Goal: Task Accomplishment & Management: Manage account settings

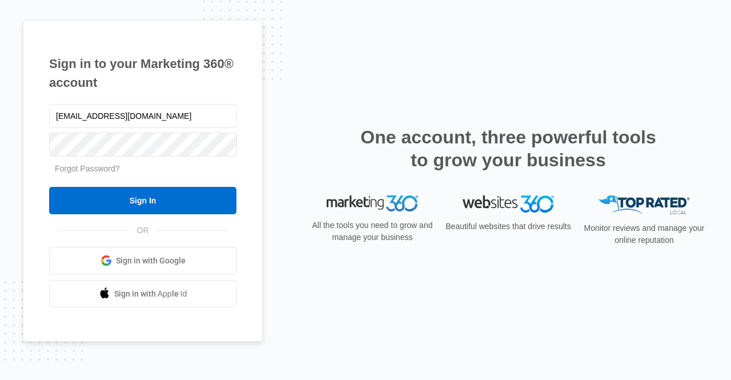
type input "[EMAIL_ADDRESS][DOMAIN_NAME]"
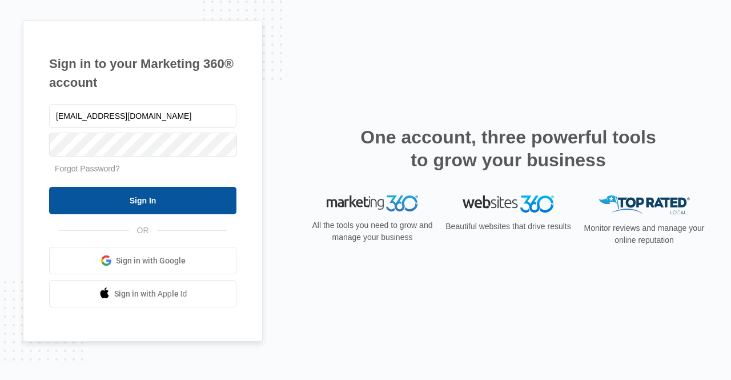
click at [182, 194] on input "Sign In" at bounding box center [142, 200] width 187 height 27
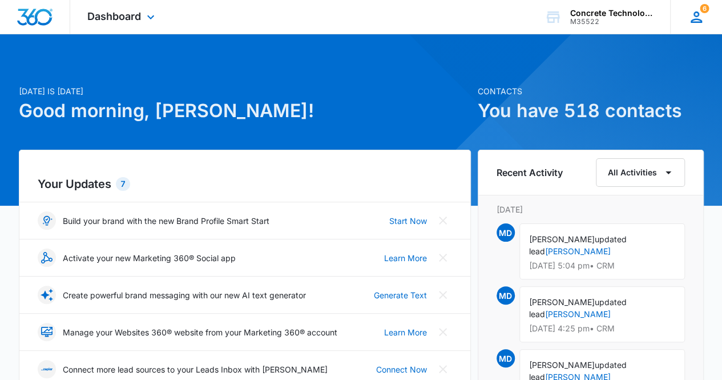
click at [695, 20] on icon at bounding box center [696, 17] width 17 height 17
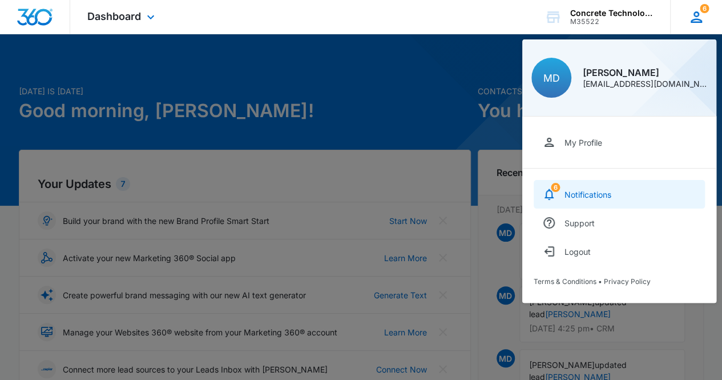
click at [593, 196] on div "Notifications" at bounding box center [588, 195] width 47 height 10
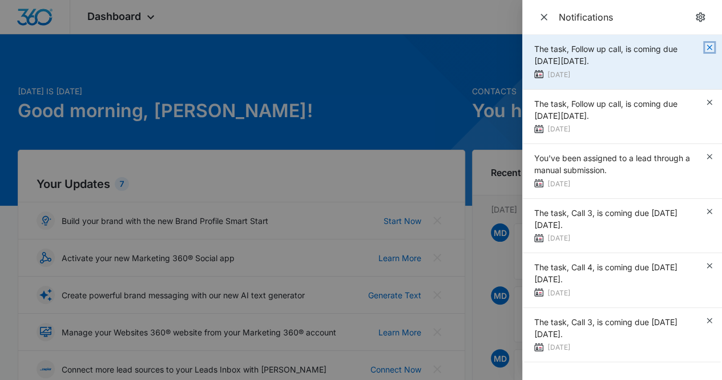
click at [710, 47] on icon "button" at bounding box center [709, 47] width 5 height 5
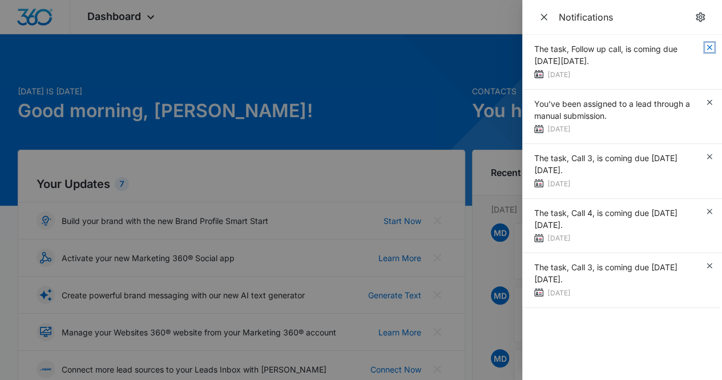
click at [710, 47] on icon "button" at bounding box center [709, 47] width 5 height 5
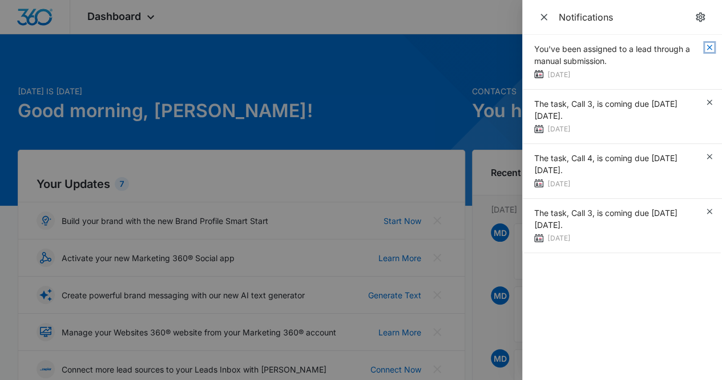
click at [710, 47] on icon "button" at bounding box center [709, 47] width 5 height 5
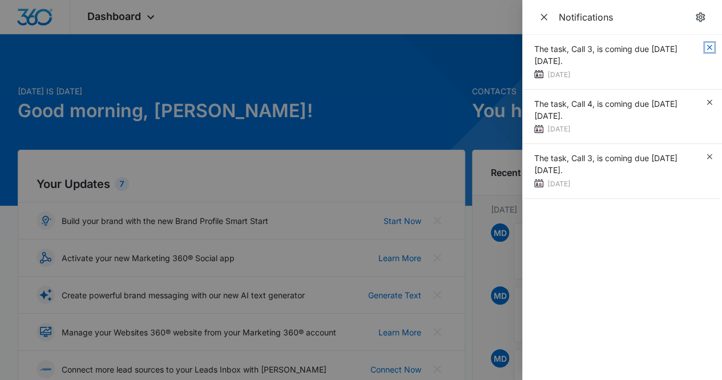
click at [708, 46] on icon "button" at bounding box center [709, 47] width 5 height 5
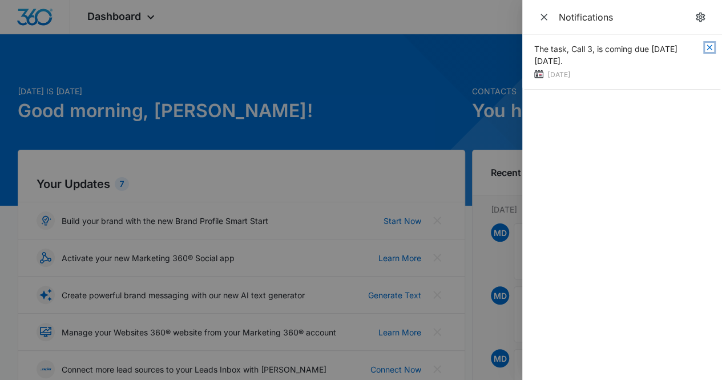
click at [708, 46] on icon "button" at bounding box center [709, 47] width 5 height 5
click at [434, 71] on div at bounding box center [361, 190] width 722 height 380
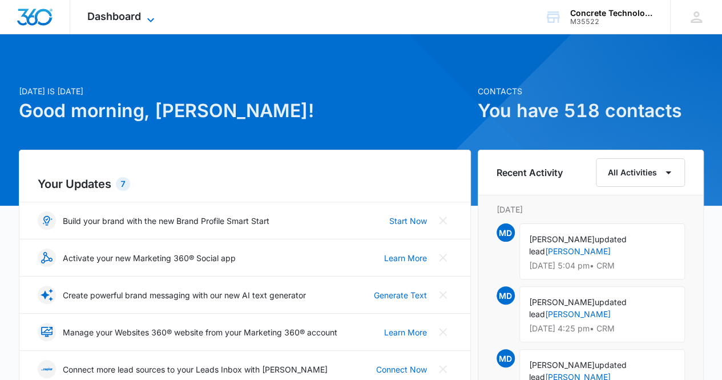
click at [154, 17] on icon at bounding box center [151, 20] width 14 height 14
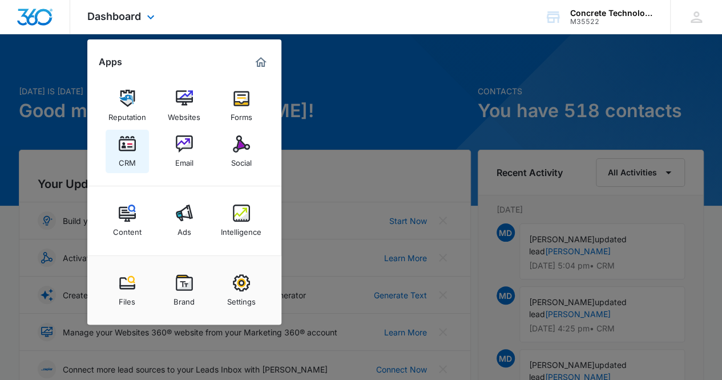
click at [128, 160] on div "CRM" at bounding box center [127, 159] width 17 height 15
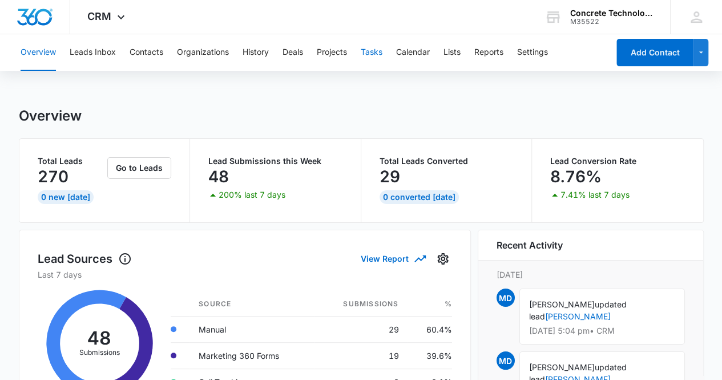
click at [366, 50] on button "Tasks" at bounding box center [372, 52] width 22 height 37
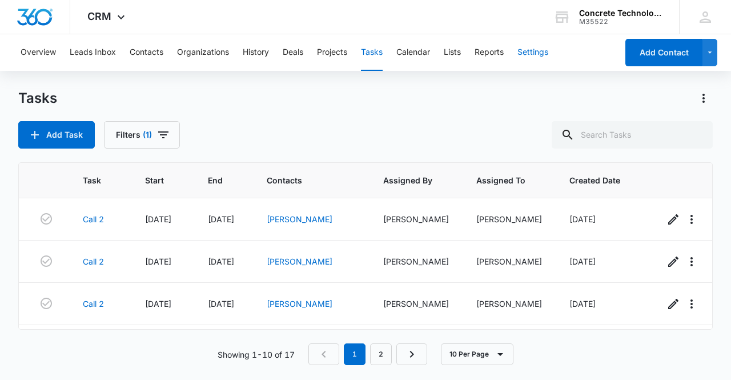
click at [534, 56] on button "Settings" at bounding box center [532, 52] width 31 height 37
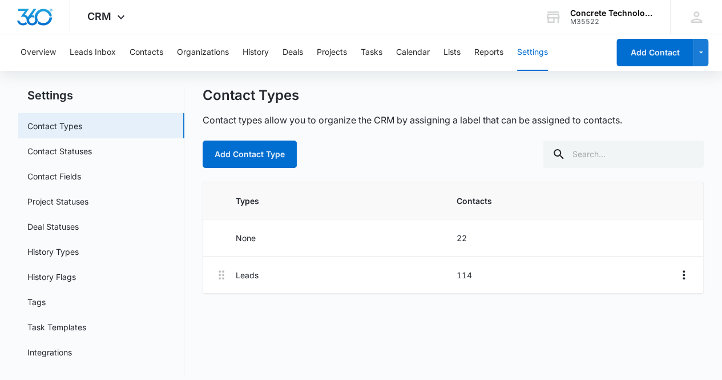
scroll to position [32, 0]
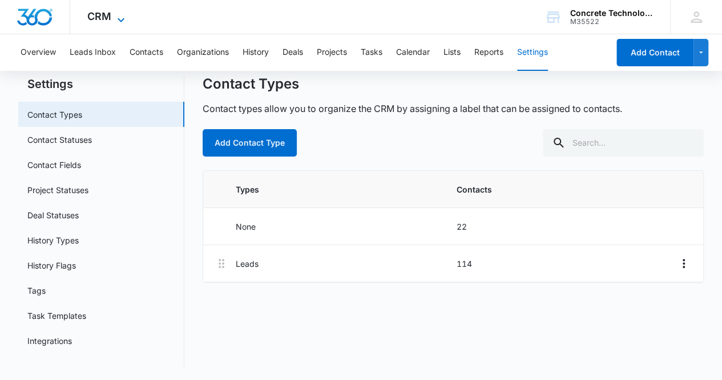
click at [119, 21] on icon at bounding box center [121, 20] width 14 height 14
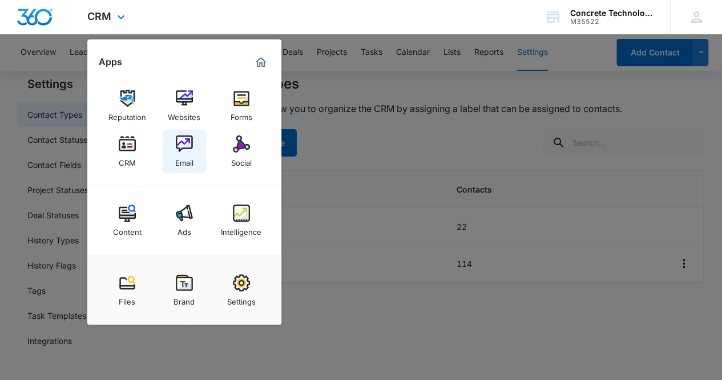
click at [183, 163] on div "Email" at bounding box center [184, 159] width 18 height 15
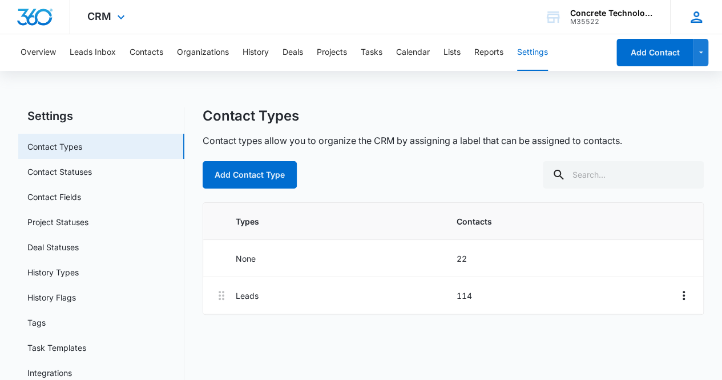
click at [695, 24] on icon at bounding box center [696, 17] width 17 height 17
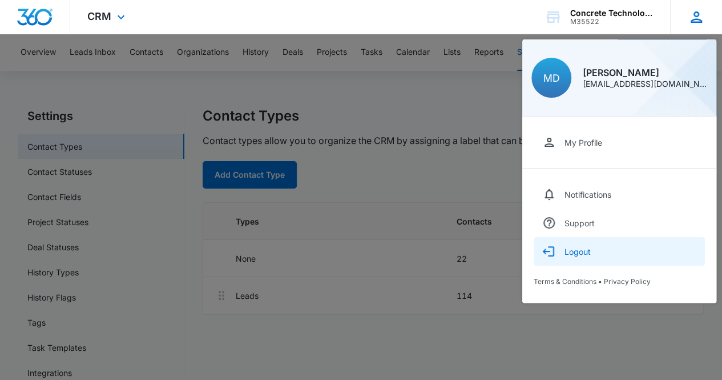
click at [590, 252] on div "Logout" at bounding box center [578, 252] width 26 height 10
